Goal: Information Seeking & Learning: Learn about a topic

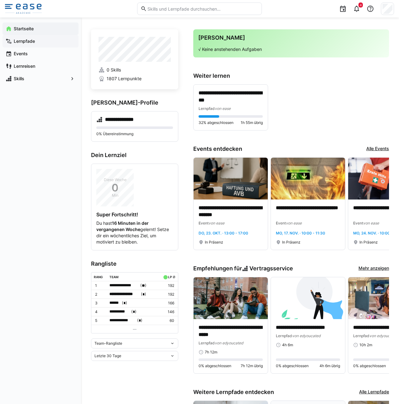
click at [22, 47] on div "Lernpfade" at bounding box center [40, 41] width 76 height 12
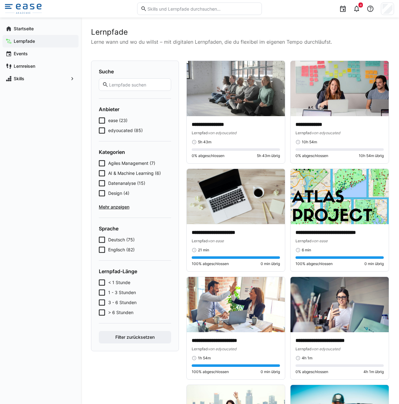
click at [103, 123] on icon at bounding box center [102, 120] width 6 height 6
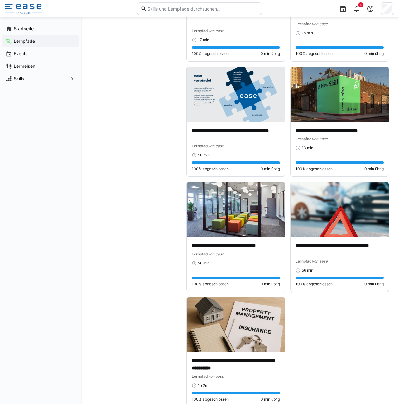
scroll to position [1007, 0]
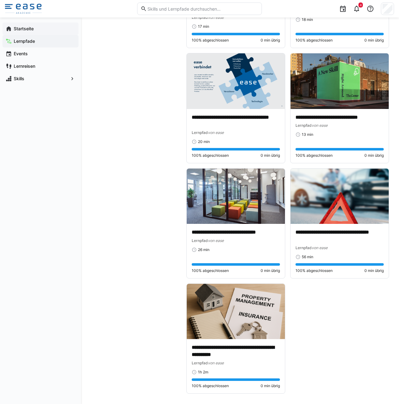
click at [39, 31] on span "Startseite" at bounding box center [44, 29] width 63 height 6
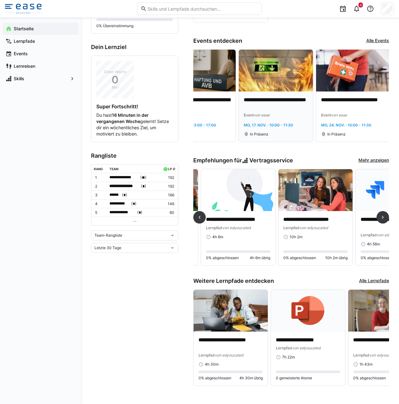
scroll to position [0, 88]
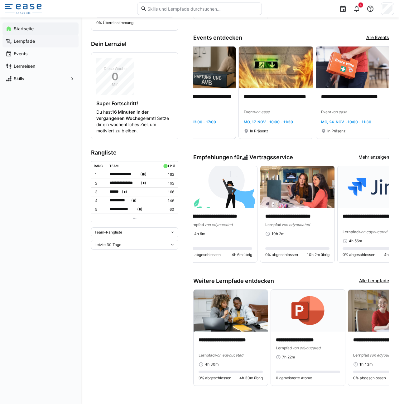
click at [29, 46] on div "Lernpfade" at bounding box center [40, 41] width 76 height 12
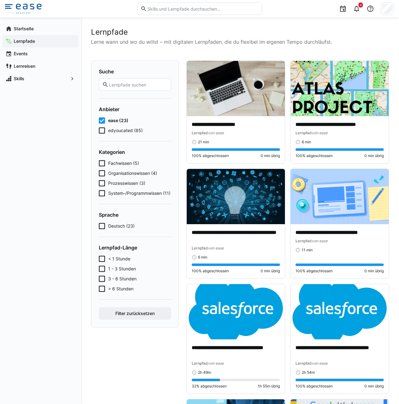
click at [105, 130] on eds-checkbox "edyoucated (85)" at bounding box center [135, 130] width 72 height 6
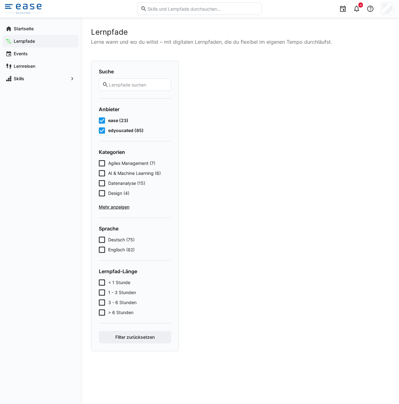
click at [105, 121] on eds-checkbox "ease (23)" at bounding box center [135, 120] width 72 height 6
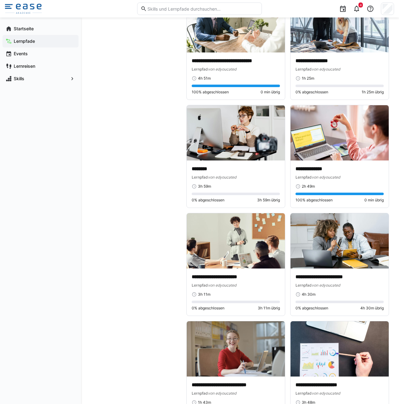
scroll to position [2972, 0]
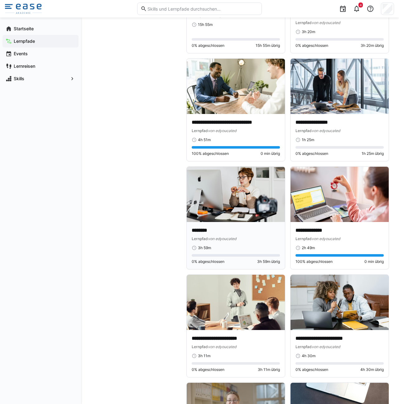
click at [233, 205] on img at bounding box center [236, 194] width 98 height 55
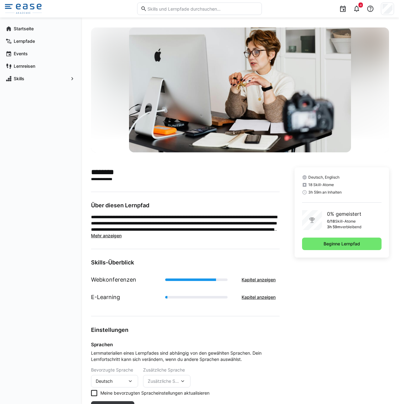
scroll to position [27, 0]
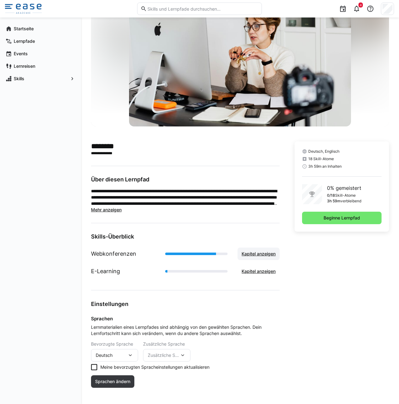
click at [252, 254] on span "Kapitel anzeigen" at bounding box center [259, 253] width 36 height 6
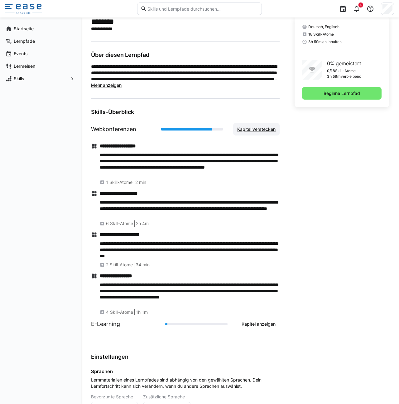
scroll to position [204, 0]
